Goal: Task Accomplishment & Management: Use online tool/utility

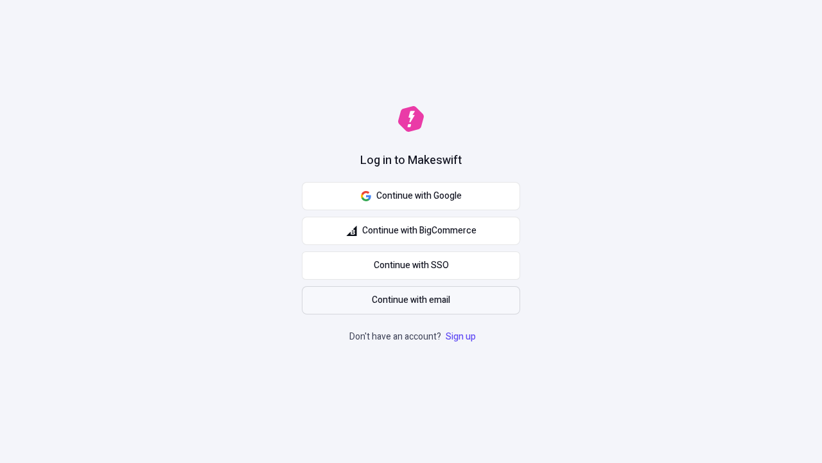
click at [411, 300] on span "Continue with email" at bounding box center [411, 300] width 78 height 14
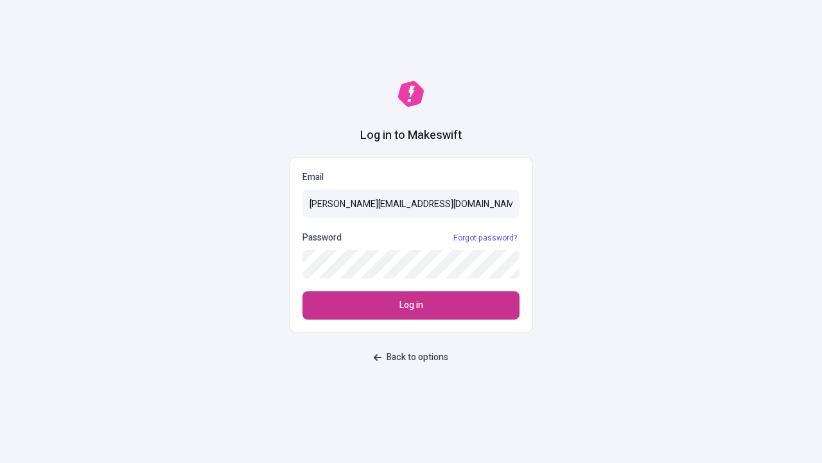
click at [411, 305] on span "Log in" at bounding box center [412, 305] width 24 height 14
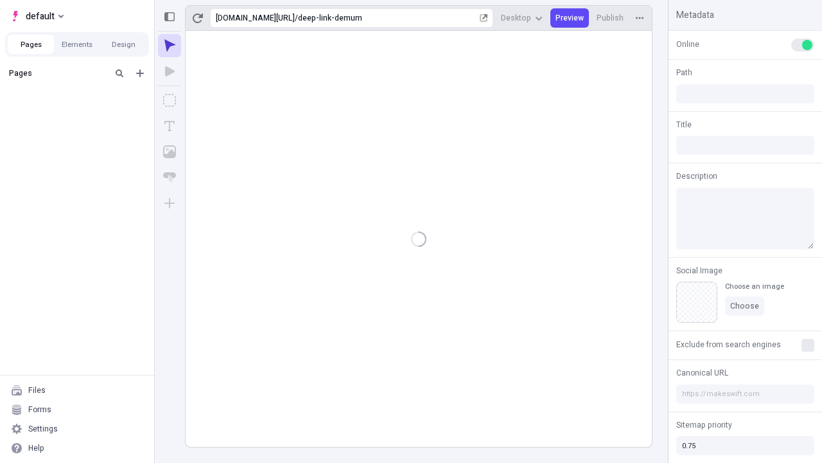
type input "/deep-link-demum"
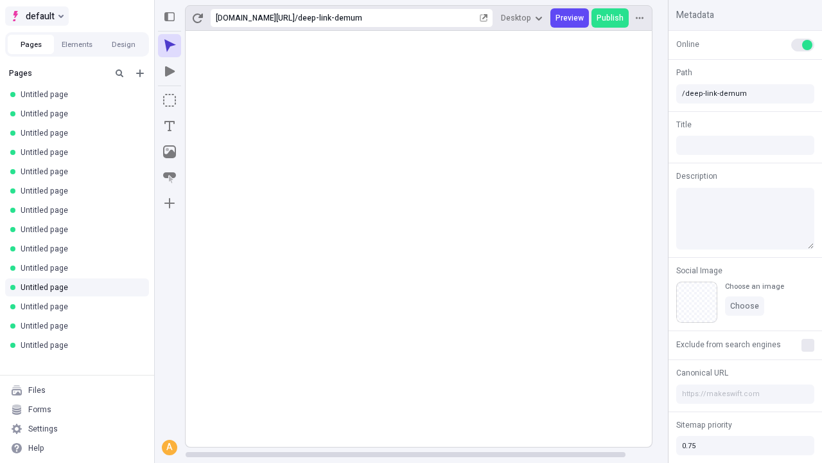
click at [36, 16] on span "default" at bounding box center [40, 15] width 29 height 15
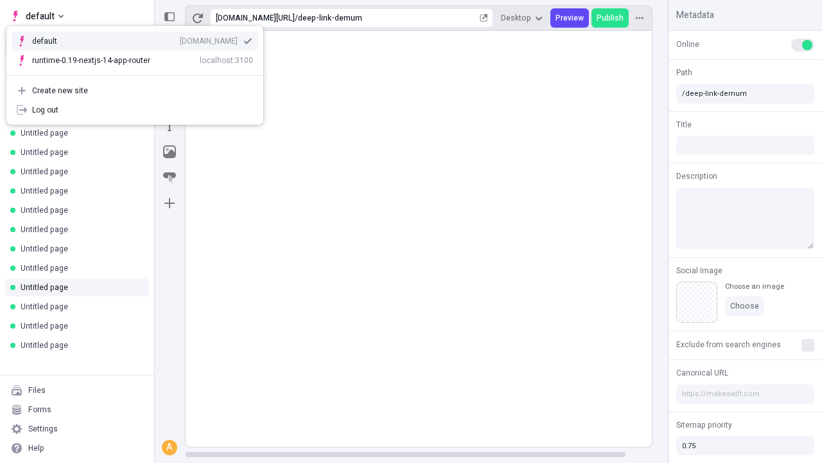
click at [135, 91] on div "Create new site" at bounding box center [142, 90] width 221 height 10
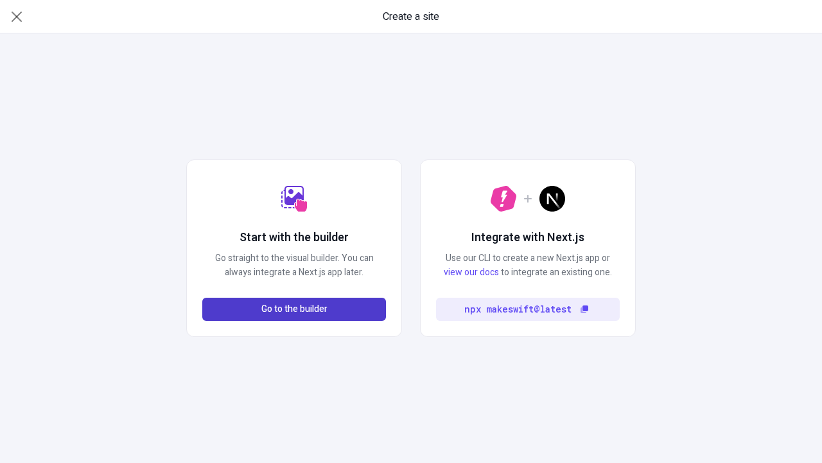
click at [294, 309] on span "Go to the builder" at bounding box center [294, 309] width 66 height 14
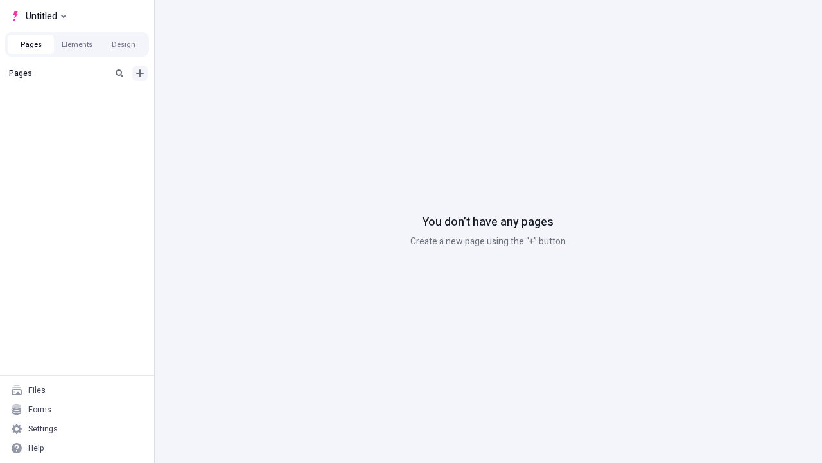
click at [140, 73] on icon "Add new" at bounding box center [140, 73] width 8 height 8
click at [208, 100] on span "Blank page" at bounding box center [216, 99] width 80 height 10
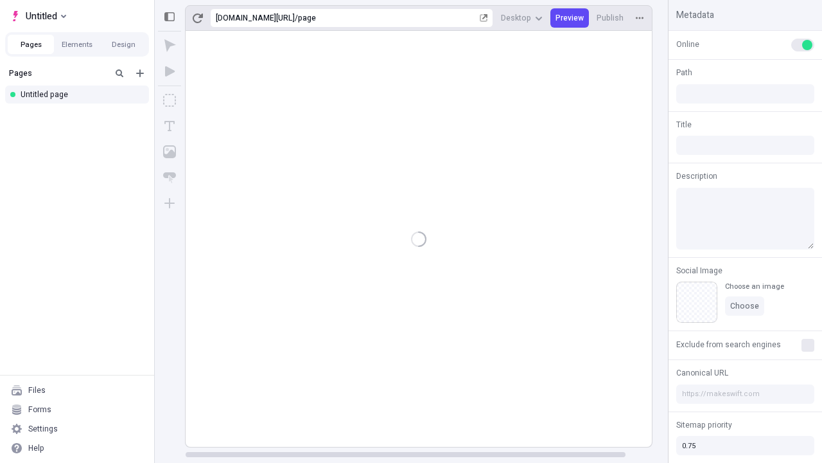
type input "/page"
click at [611, 18] on span "Publish" at bounding box center [610, 18] width 27 height 10
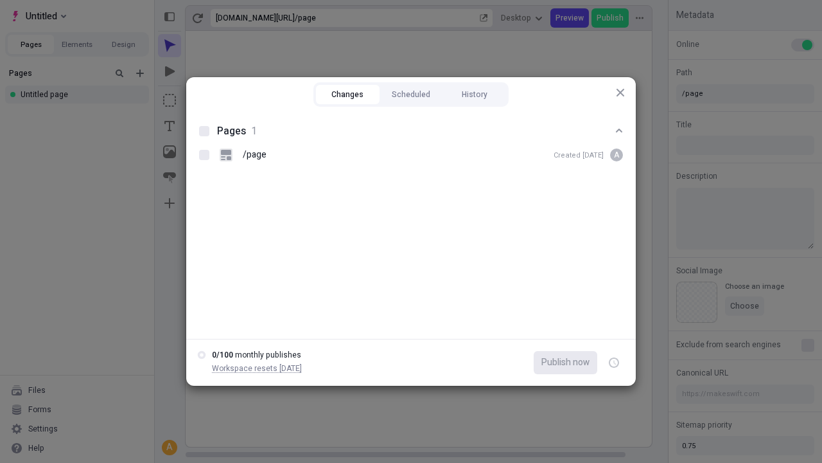
click at [348, 94] on button "Changes" at bounding box center [348, 94] width 64 height 19
click at [204, 131] on div at bounding box center [204, 131] width 10 height 10
checkbox input "true"
click at [614, 362] on icon "button" at bounding box center [615, 362] width 3 height 4
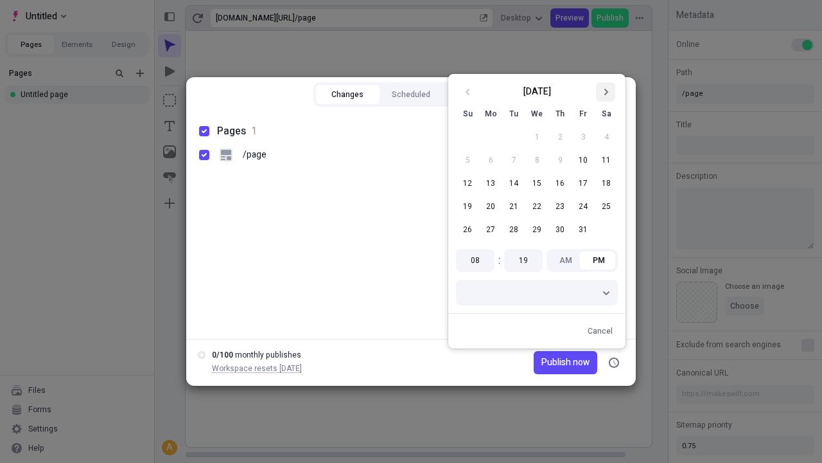
click at [606, 92] on icon "Go to next month" at bounding box center [606, 92] width 8 height 8
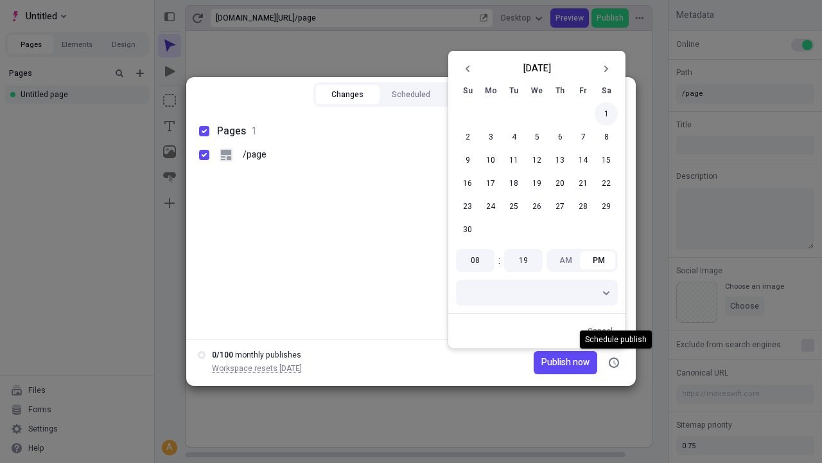
click at [606, 114] on button "1" at bounding box center [606, 113] width 23 height 23
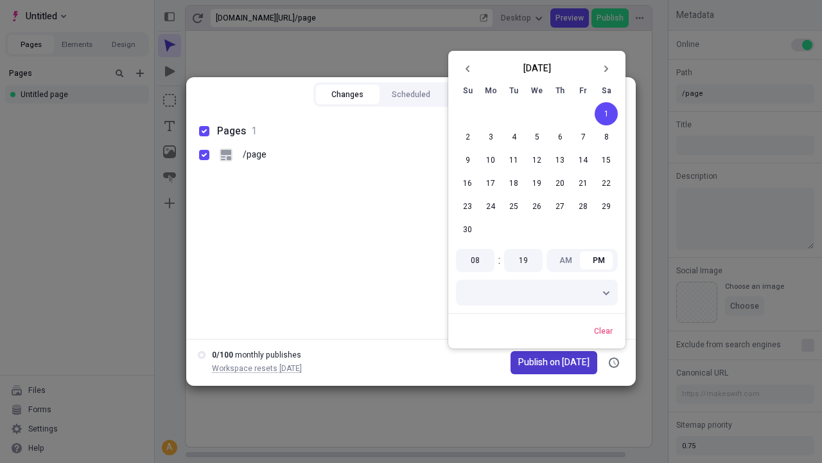
click at [546, 362] on span "Publish on 11/1/2025" at bounding box center [553, 362] width 71 height 14
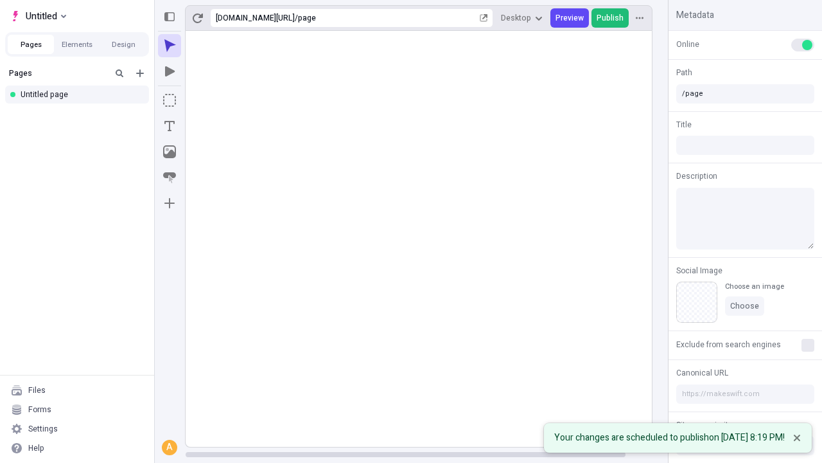
click at [611, 18] on span "Publish" at bounding box center [610, 18] width 27 height 10
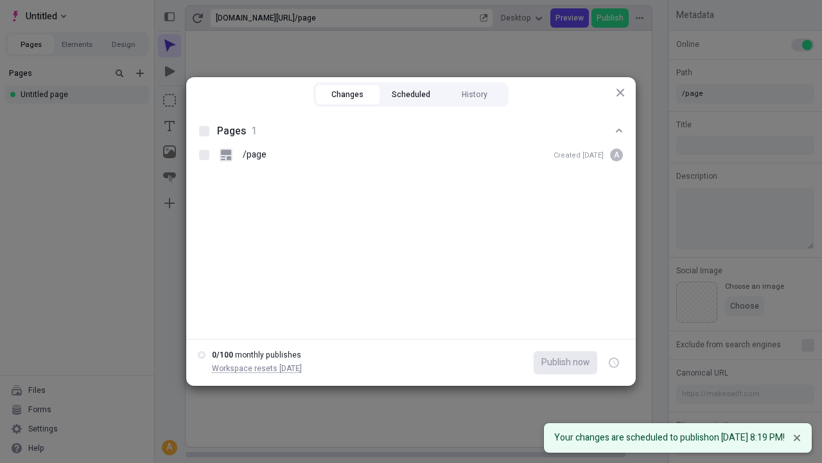
click at [411, 94] on button "Scheduled" at bounding box center [412, 94] width 64 height 19
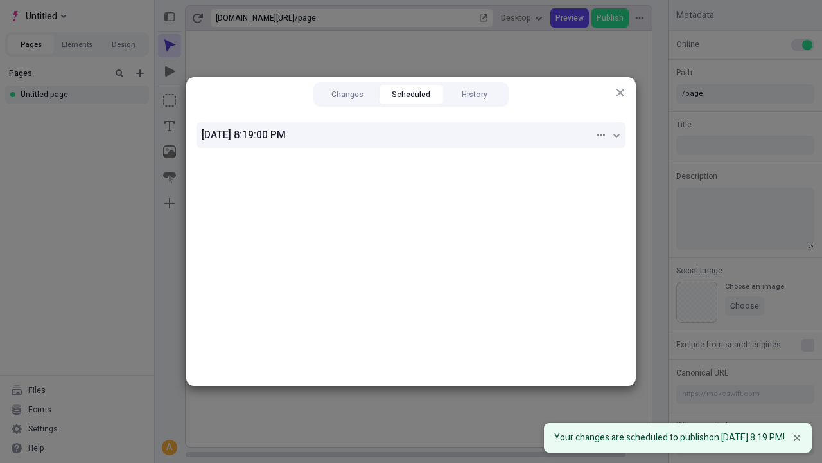
click at [411, 135] on div "11/1/2025, 8:19:00 PM" at bounding box center [398, 134] width 393 height 15
